Goal: Transaction & Acquisition: Purchase product/service

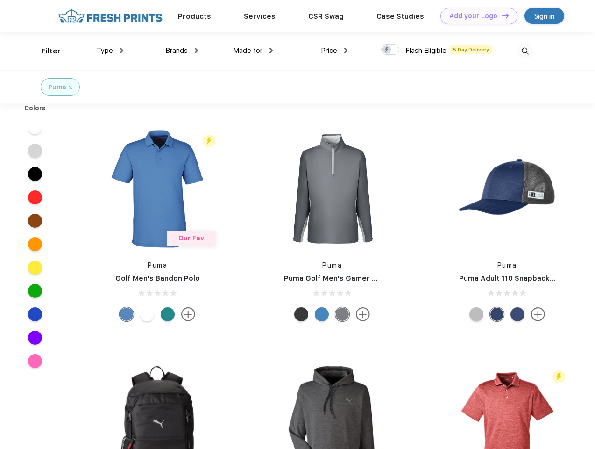
click at [476, 16] on link "Add your Logo Design Tool" at bounding box center [479, 16] width 77 height 16
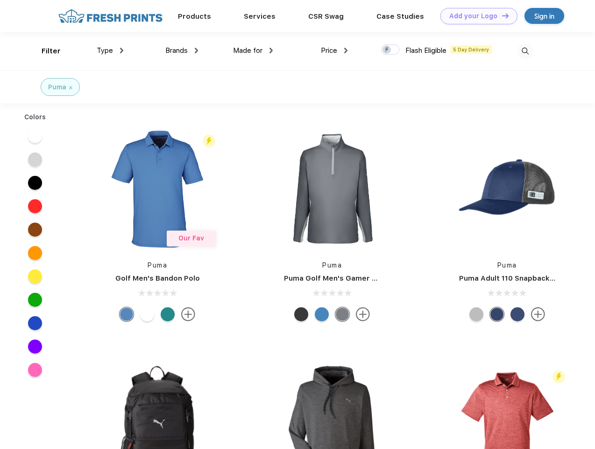
click at [0, 0] on div "Design Tool" at bounding box center [0, 0] width 0 height 0
click at [501, 15] on link "Add your Logo Design Tool" at bounding box center [479, 16] width 77 height 16
click at [45, 51] on div "Filter" at bounding box center [51, 51] width 19 height 11
click at [110, 50] on span "Type" at bounding box center [105, 50] width 16 height 8
click at [182, 50] on span "Brands" at bounding box center [176, 50] width 22 height 8
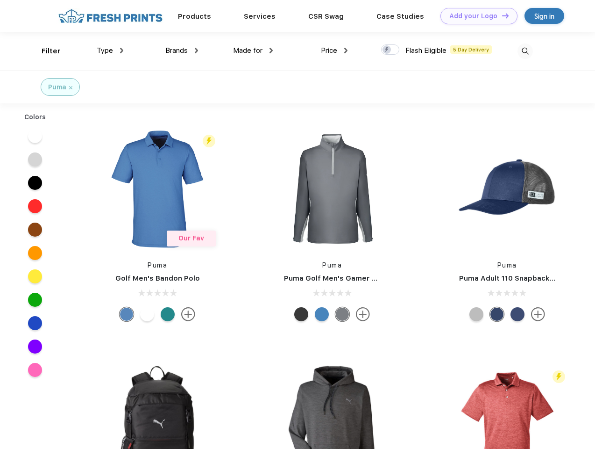
click at [253, 50] on span "Made for" at bounding box center [247, 50] width 29 height 8
click at [335, 50] on span "Price" at bounding box center [329, 50] width 16 height 8
click at [391, 50] on div at bounding box center [390, 49] width 18 height 10
click at [387, 50] on input "checkbox" at bounding box center [384, 47] width 6 height 6
click at [525, 51] on img at bounding box center [525, 50] width 15 height 15
